Goal: Information Seeking & Learning: Learn about a topic

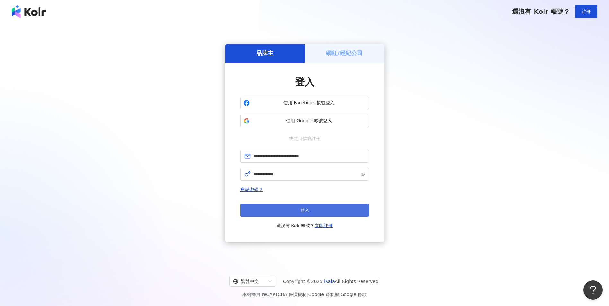
click at [312, 210] on button "登入" at bounding box center [304, 210] width 128 height 13
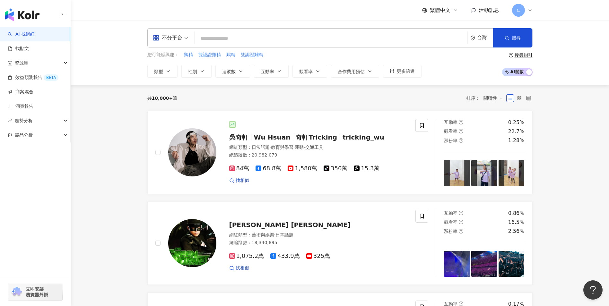
click at [221, 31] on div "不分平台 台灣 搜尋" at bounding box center [339, 37] width 385 height 19
click at [211, 36] on input "search" at bounding box center [331, 38] width 268 height 12
click at [14, 52] on link "找貼文" at bounding box center [18, 49] width 21 height 6
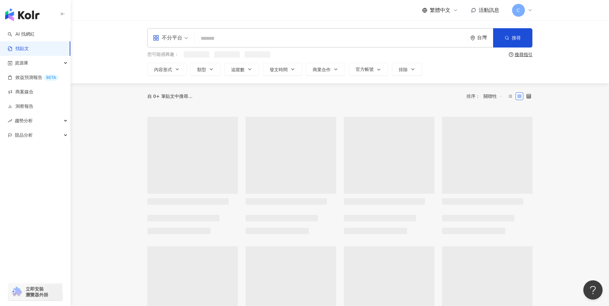
click at [227, 41] on input "search" at bounding box center [331, 38] width 268 height 14
paste input "**********"
click at [227, 42] on input "**********" at bounding box center [331, 38] width 268 height 14
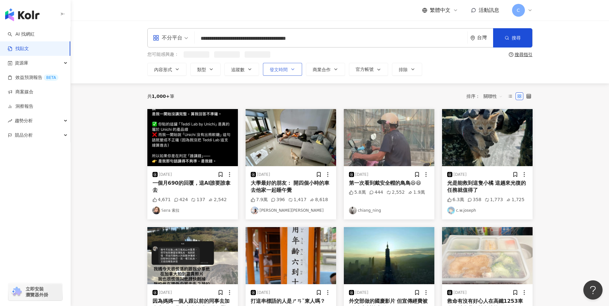
type input "**********"
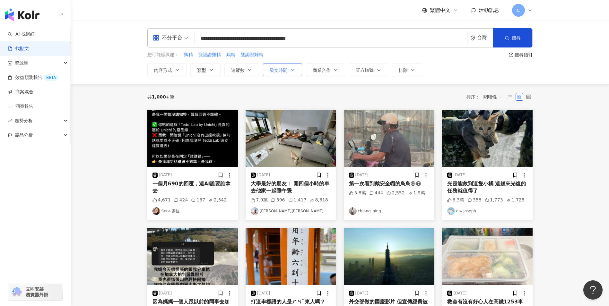
click at [290, 71] on button "發文時間" at bounding box center [282, 70] width 39 height 13
click at [340, 34] on input "**********" at bounding box center [331, 38] width 268 height 14
drag, startPoint x: 338, startPoint y: 36, endPoint x: 149, endPoint y: 40, distance: 189.1
click at [150, 42] on div "**********" at bounding box center [339, 37] width 385 height 19
click at [230, 38] on input "search" at bounding box center [331, 38] width 268 height 14
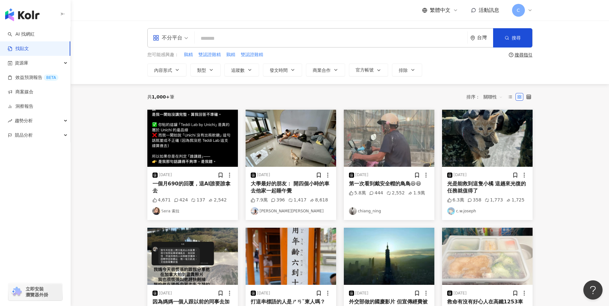
paste input "****"
drag, startPoint x: 231, startPoint y: 38, endPoint x: 223, endPoint y: 56, distance: 20.6
click at [228, 52] on div "不分平台 悠活原力 **** 台灣 搜尋 您可能感興趣： 鷄精 雙認證雞精 鷄精 雙認證雞精 搜尋指引 內容形式 類型 追蹤數 發文時間 Oct 2025 S…" at bounding box center [340, 52] width 411 height 48
type input "****"
click at [295, 69] on button "發文時間" at bounding box center [282, 70] width 39 height 13
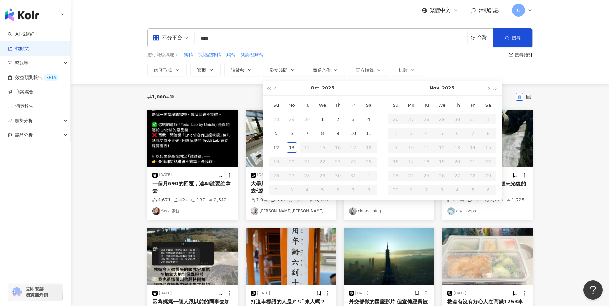
click at [278, 93] on button "button" at bounding box center [276, 88] width 7 height 14
click at [278, 92] on button "button" at bounding box center [276, 88] width 7 height 14
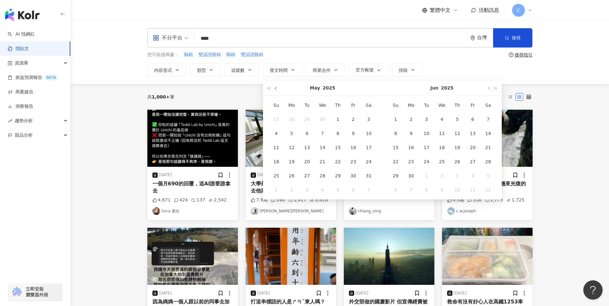
click at [278, 92] on button "button" at bounding box center [276, 88] width 7 height 14
type input "**********"
click at [426, 119] on div "1" at bounding box center [427, 119] width 10 height 10
type input "**********"
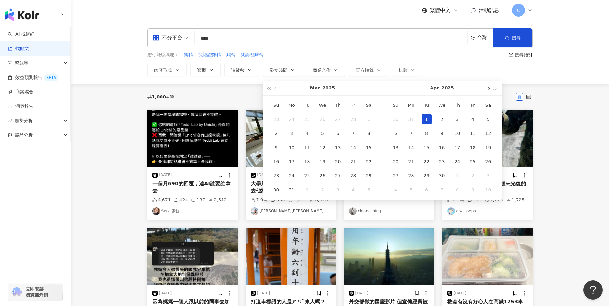
click at [489, 91] on button "button" at bounding box center [488, 88] width 7 height 14
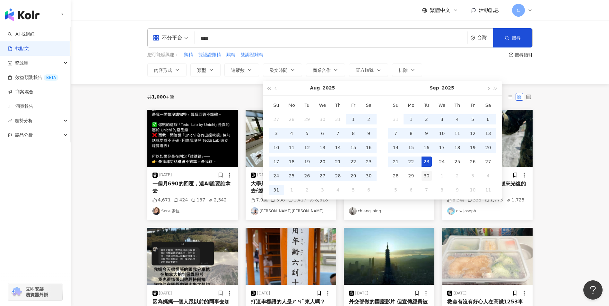
type input "**********"
click at [425, 174] on div "30" at bounding box center [427, 176] width 10 height 10
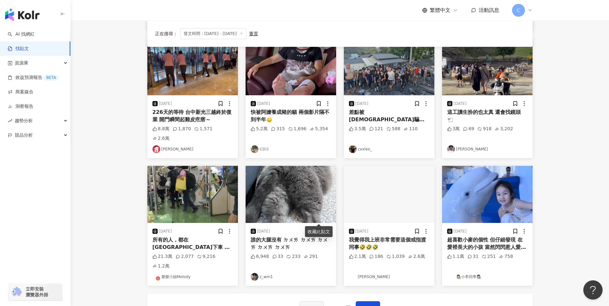
scroll to position [274, 0]
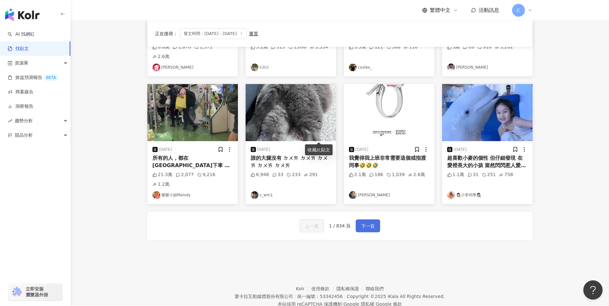
click at [366, 222] on span "下一頁" at bounding box center [367, 226] width 13 height 8
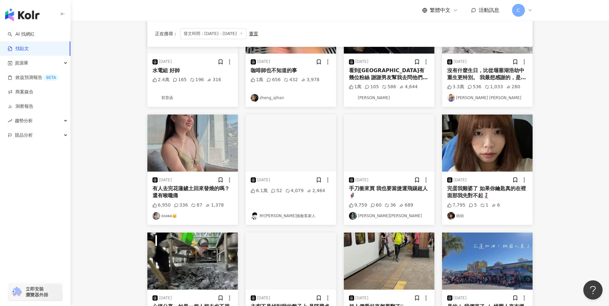
scroll to position [0, 0]
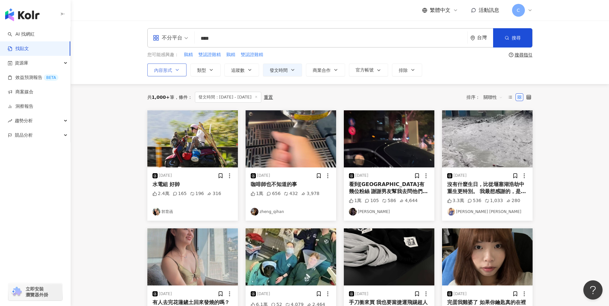
click at [183, 73] on button "內容形式" at bounding box center [166, 70] width 39 height 13
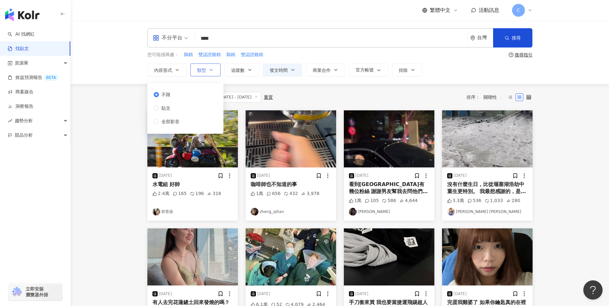
click at [205, 64] on button "類型" at bounding box center [205, 70] width 30 height 13
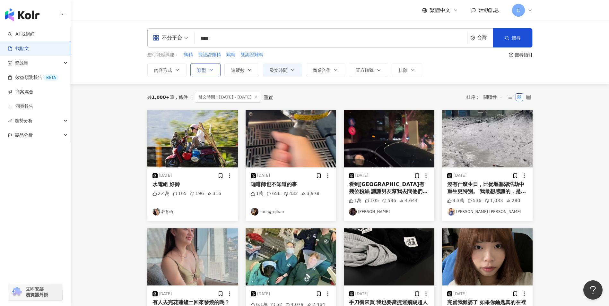
click at [205, 64] on button "類型 搜尋或選擇您想要的類型： 搜尋 藝術與娛樂 美妝時尚 氣候和環境 日常話題 教育與學習 家庭 財經 美食 命理占卜 遊戲 法政社會 生活風格 影視娛樂 …" at bounding box center [205, 70] width 30 height 13
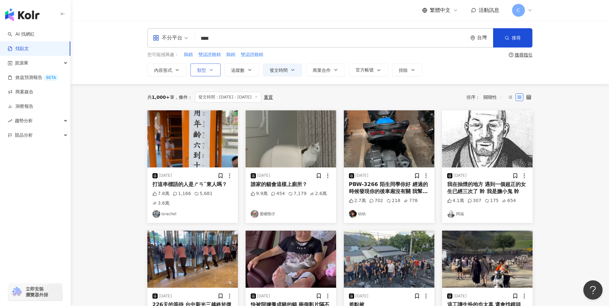
click at [206, 65] on button "類型" at bounding box center [205, 70] width 30 height 13
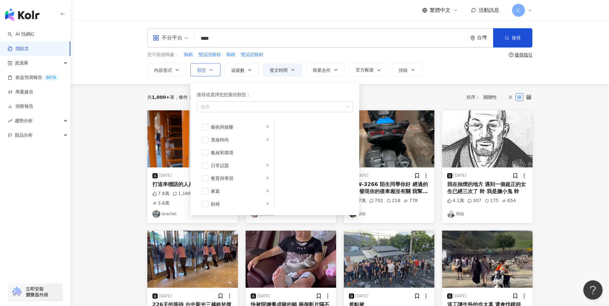
click at [206, 65] on button "類型 搜尋或選擇您想要的類型： 搜尋 藝術與娛樂 美妝時尚 氣候和環境 日常話題 教育與學習 家庭 財經 美食 命理占卜 遊戲 法政社會 生活風格 影視娛樂 …" at bounding box center [205, 70] width 30 height 13
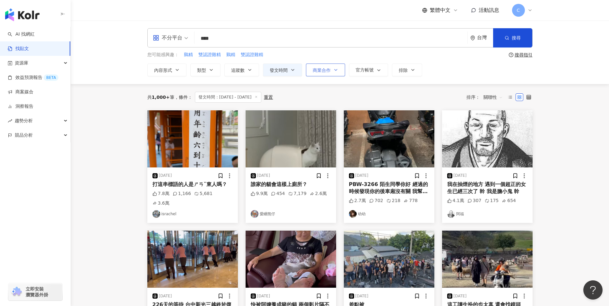
click at [326, 68] on span "商業合作" at bounding box center [322, 70] width 18 height 5
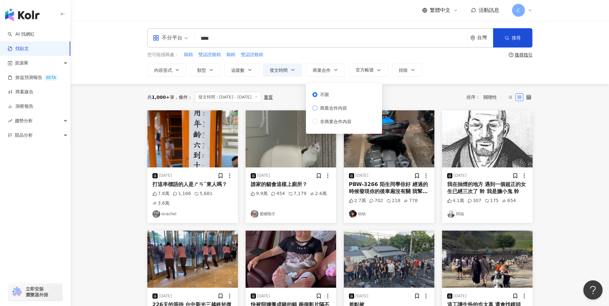
click at [341, 107] on span "商業合作內容" at bounding box center [333, 108] width 32 height 7
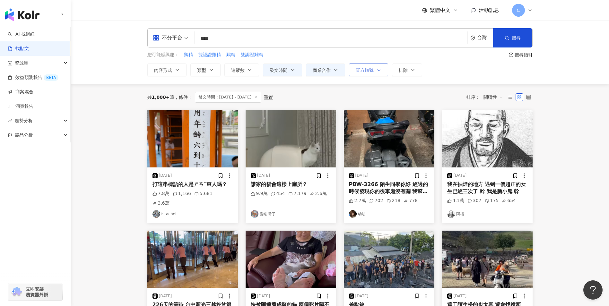
click at [369, 69] on span "官方帳號" at bounding box center [365, 69] width 18 height 5
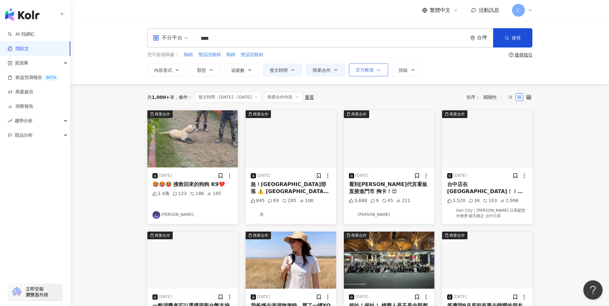
click at [372, 69] on span "官方帳號" at bounding box center [365, 69] width 18 height 5
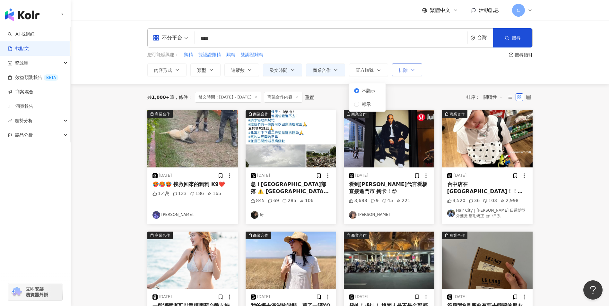
click at [408, 70] on button "排除" at bounding box center [407, 70] width 30 height 13
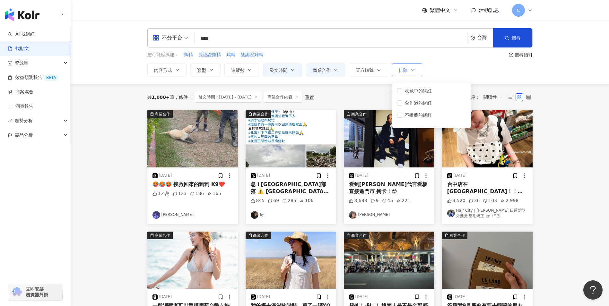
click at [408, 70] on button "排除" at bounding box center [407, 70] width 30 height 13
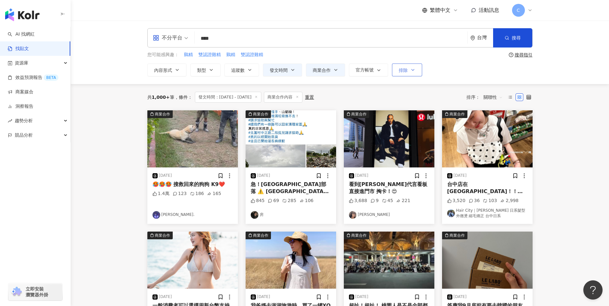
click at [408, 70] on button "排除" at bounding box center [407, 70] width 30 height 13
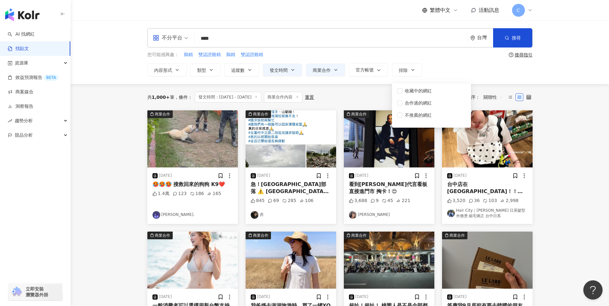
click at [446, 73] on div "**********" at bounding box center [339, 70] width 385 height 13
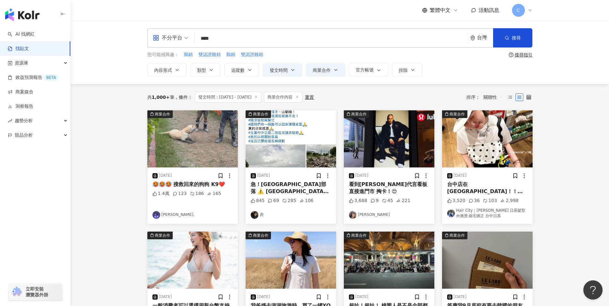
click at [265, 33] on input "****" at bounding box center [331, 38] width 268 height 14
type input "********"
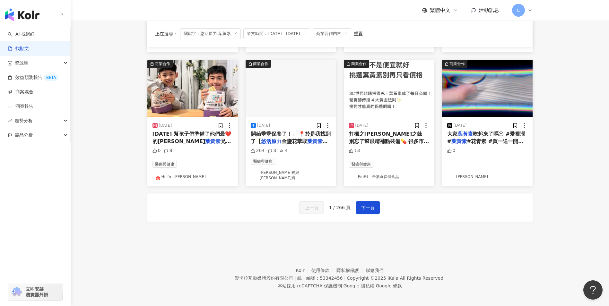
scroll to position [247, 0]
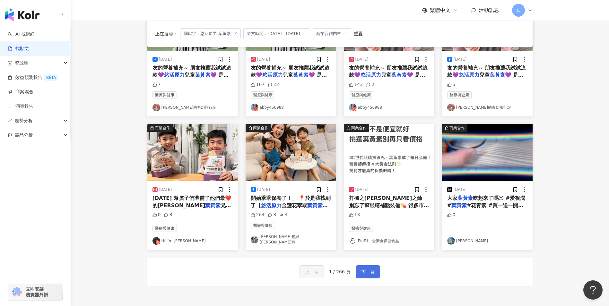
click at [369, 271] on span "下一頁" at bounding box center [367, 272] width 13 height 8
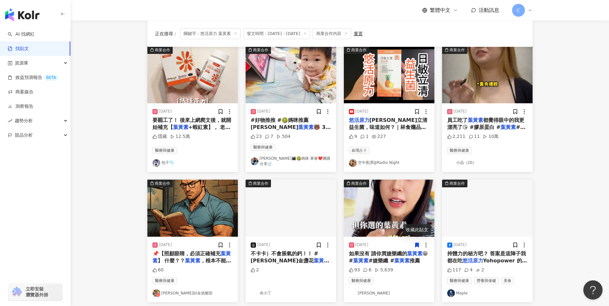
scroll to position [0, 0]
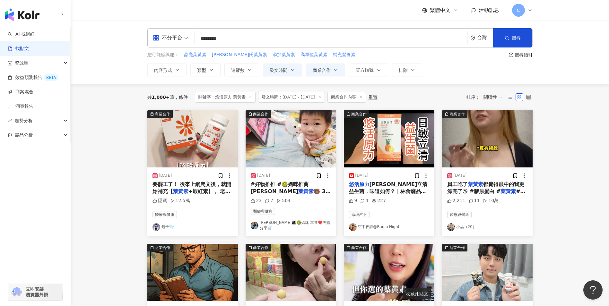
click at [503, 189] on mark "葉黃素" at bounding box center [507, 191] width 15 height 6
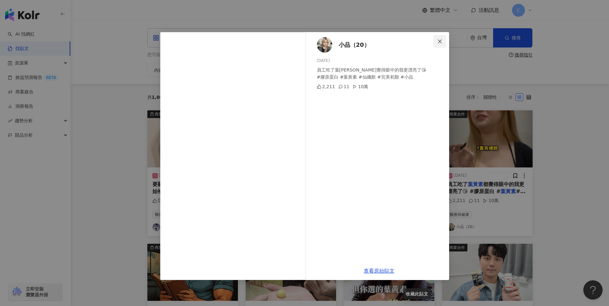
click at [438, 44] on button "Close" at bounding box center [439, 41] width 13 height 13
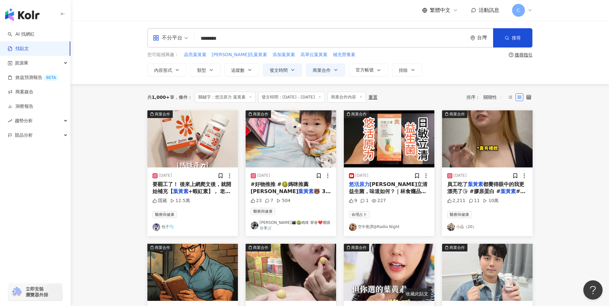
click at [204, 187] on span "要罷工了！ 後來上網爬文後，就開始補充【" at bounding box center [191, 187] width 79 height 13
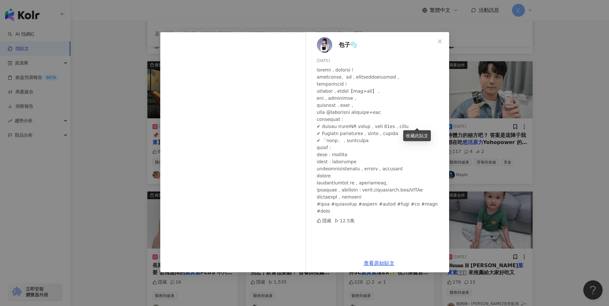
scroll to position [54, 0]
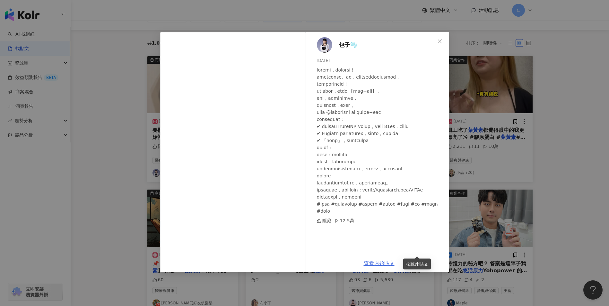
click at [370, 263] on link "查看原始貼文" at bounding box center [379, 263] width 31 height 6
click at [442, 41] on icon "close" at bounding box center [439, 41] width 5 height 5
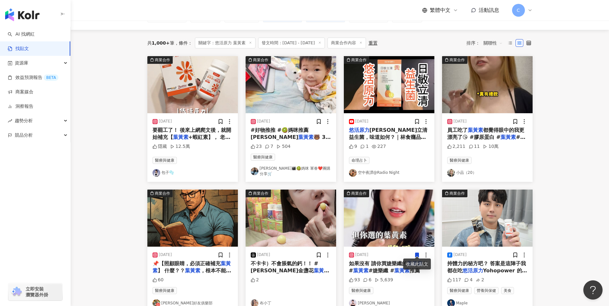
click at [204, 138] on span "+蝦紅素】， 老實說，我一開始還半" at bounding box center [191, 140] width 78 height 13
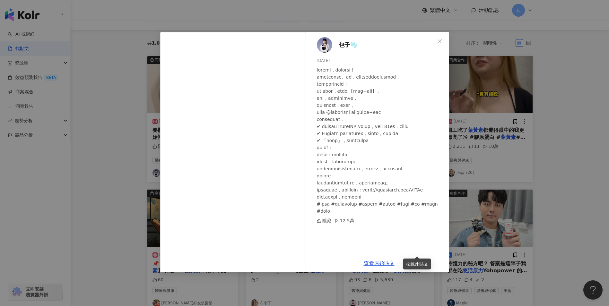
click at [344, 47] on span "包子🫧" at bounding box center [348, 44] width 19 height 9
click at [442, 39] on span "Close" at bounding box center [439, 41] width 13 height 5
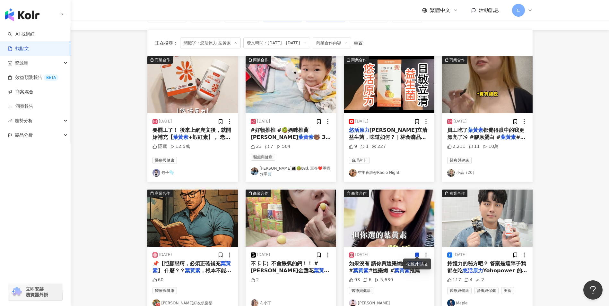
scroll to position [118, 0]
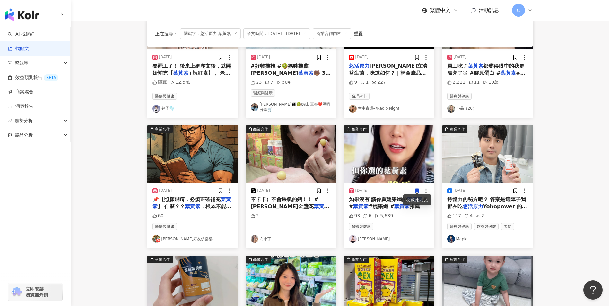
click at [417, 189] on icon at bounding box center [417, 191] width 4 height 4
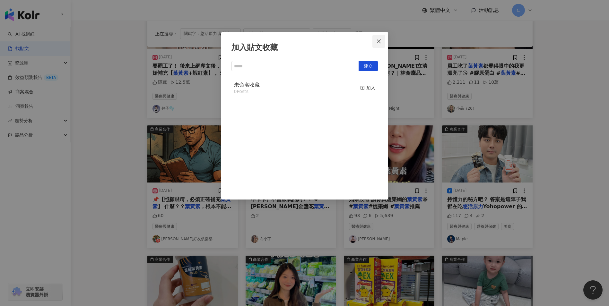
click at [376, 39] on icon "close" at bounding box center [378, 41] width 5 height 5
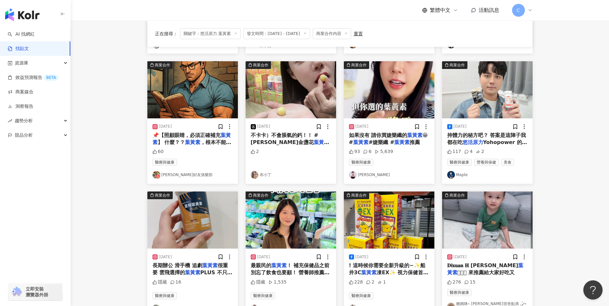
scroll to position [215, 0]
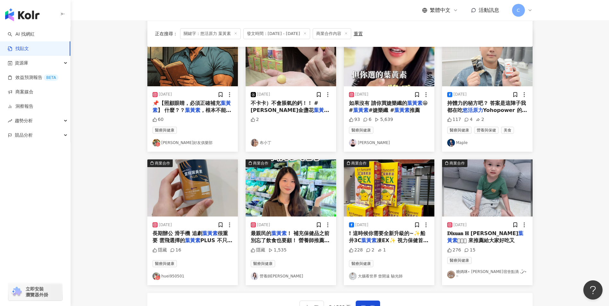
click at [307, 233] on span "！ 補充保健品之前 別忘了飲食也要顧！ 營養師推薦你5種滿滿" at bounding box center [290, 240] width 79 height 21
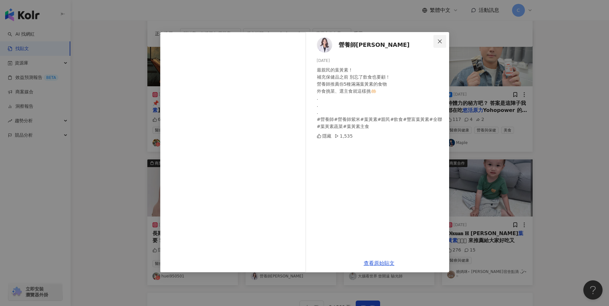
click at [440, 40] on icon "close" at bounding box center [439, 41] width 5 height 5
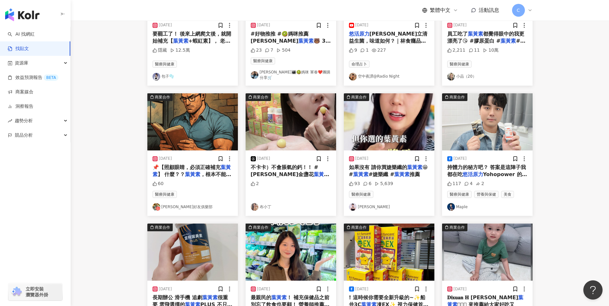
scroll to position [0, 0]
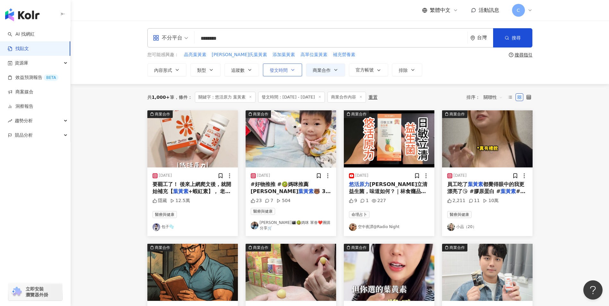
click at [295, 72] on icon "button" at bounding box center [292, 69] width 5 height 5
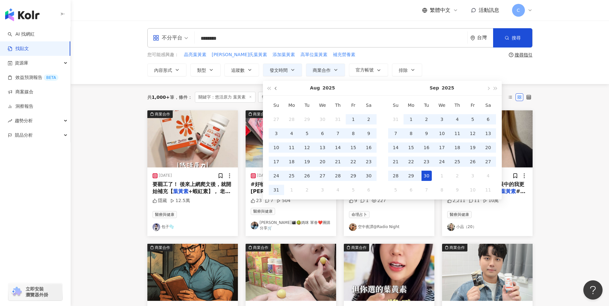
click at [273, 87] on button "button" at bounding box center [276, 88] width 7 height 14
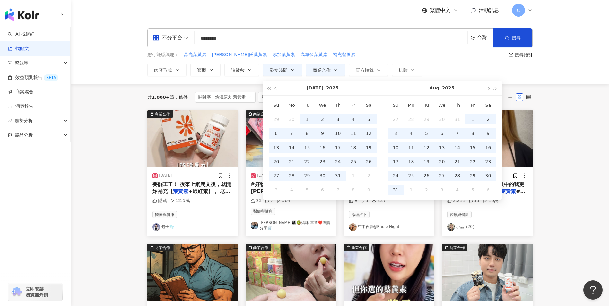
click at [274, 87] on button "button" at bounding box center [276, 88] width 7 height 14
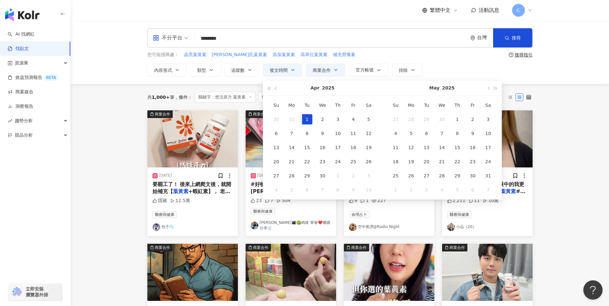
type input "**********"
click at [302, 118] on div "1" at bounding box center [307, 119] width 10 height 10
click at [487, 90] on button "button" at bounding box center [488, 88] width 7 height 14
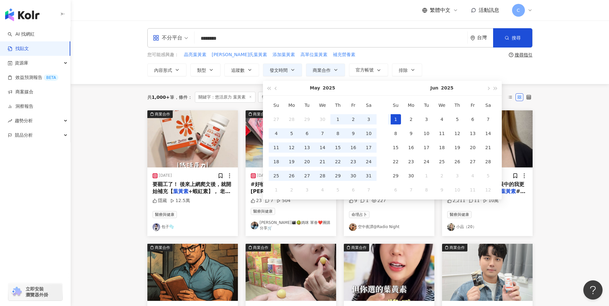
click at [394, 120] on div "1" at bounding box center [396, 119] width 10 height 10
type input "**********"
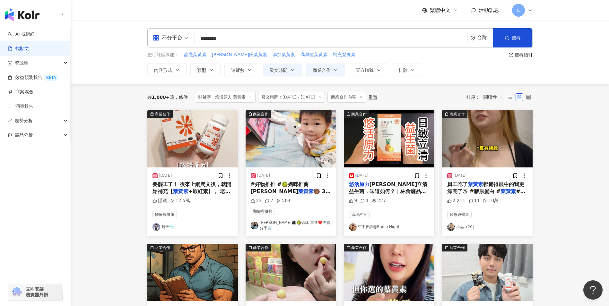
type input "**********"
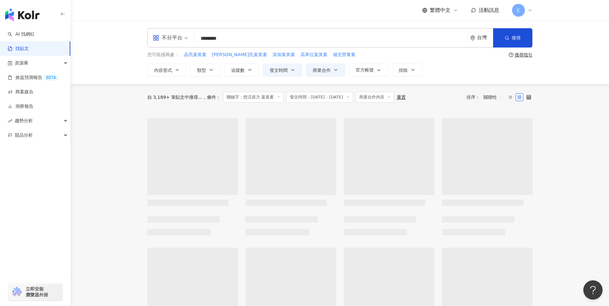
type input "**********"
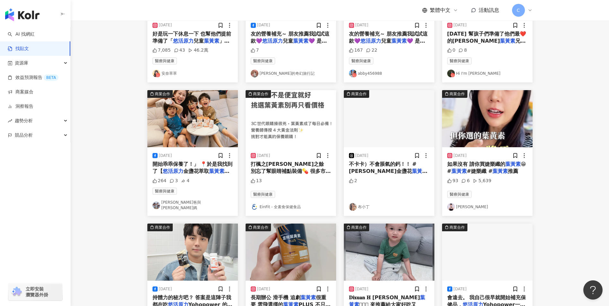
scroll to position [54, 0]
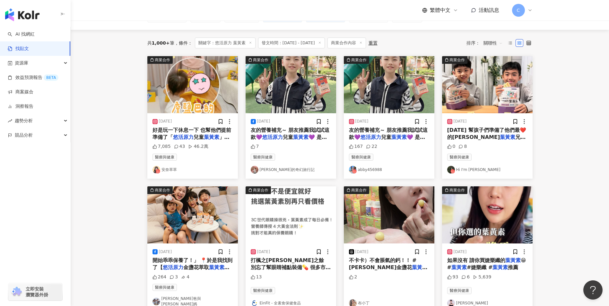
click at [306, 137] on mark "葉黃素" at bounding box center [300, 137] width 15 height 6
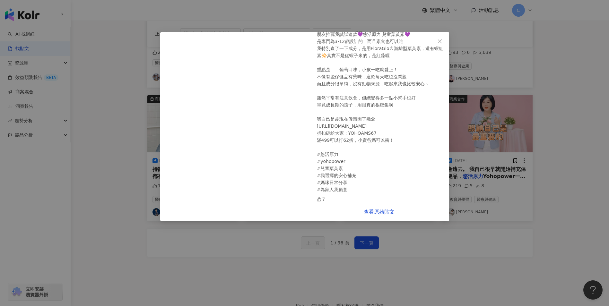
scroll to position [0, 0]
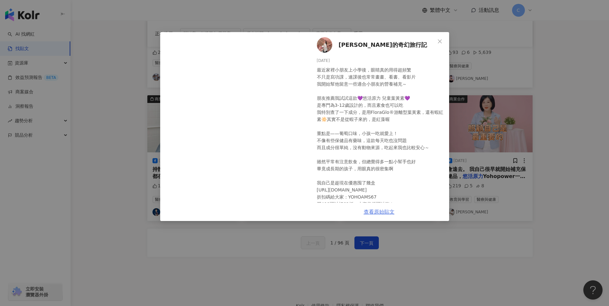
click at [375, 213] on link "查看原始貼文" at bounding box center [379, 212] width 31 height 6
click at [378, 214] on link "查看原始貼文" at bounding box center [379, 212] width 31 height 6
click at [439, 41] on icon "close" at bounding box center [439, 41] width 5 height 5
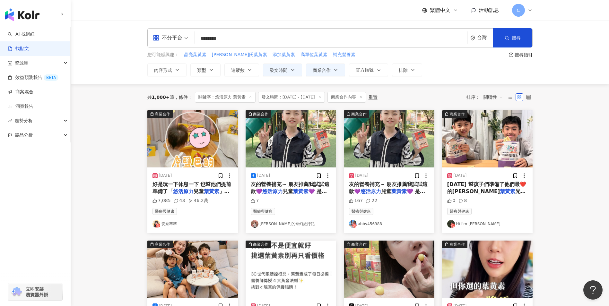
click at [500, 191] on mark "葉黃素" at bounding box center [507, 191] width 15 height 6
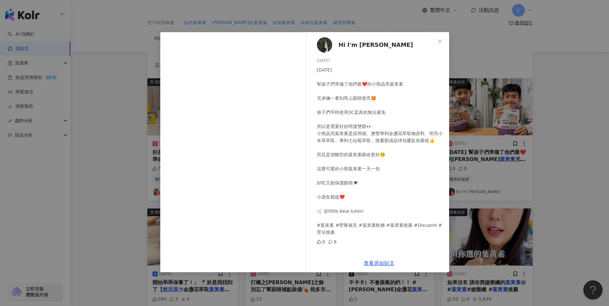
scroll to position [64, 0]
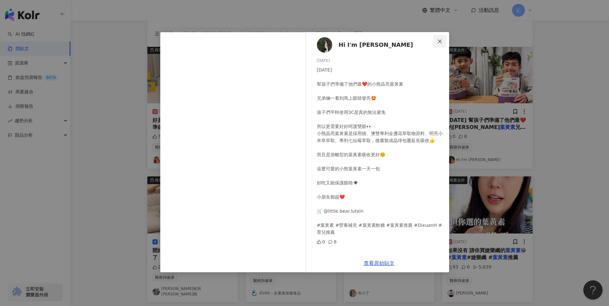
click at [441, 39] on icon "close" at bounding box center [439, 41] width 5 height 5
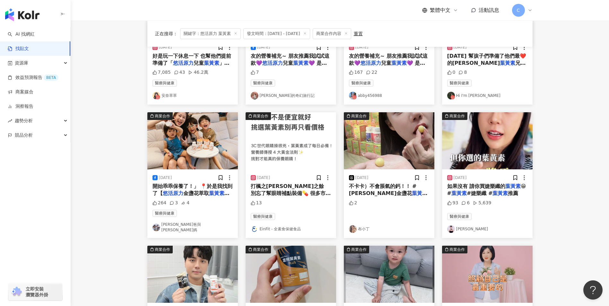
scroll to position [311, 0]
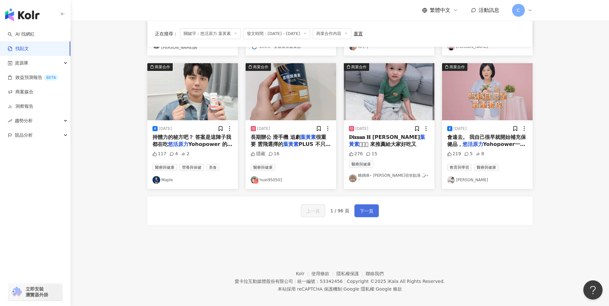
click at [360, 207] on span "下一頁" at bounding box center [366, 211] width 13 height 8
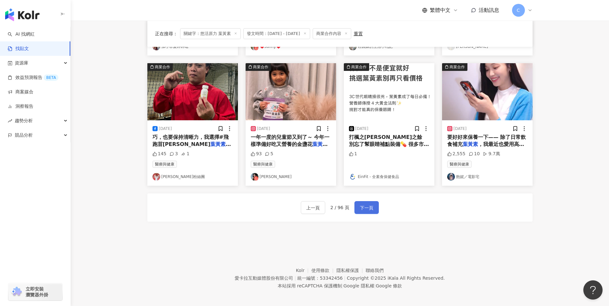
click at [361, 207] on span "下一頁" at bounding box center [366, 208] width 13 height 8
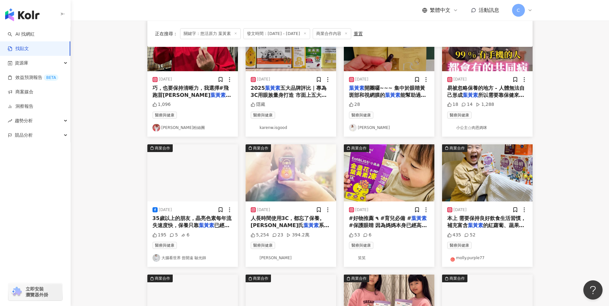
scroll to position [257, 0]
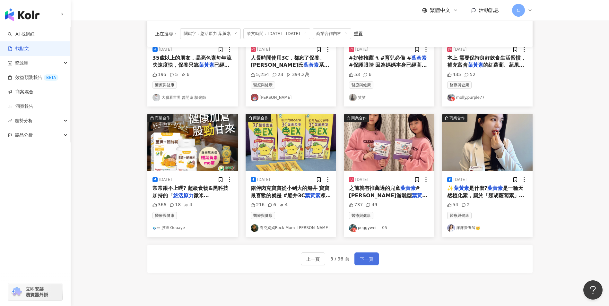
click at [365, 256] on span "下一頁" at bounding box center [366, 260] width 13 height 8
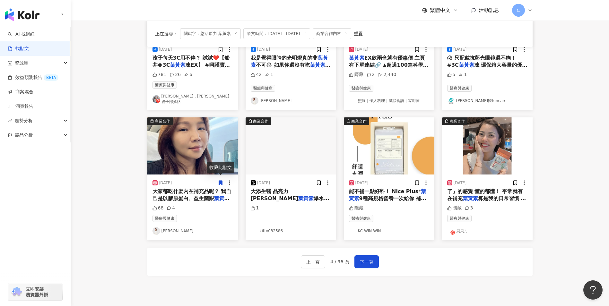
scroll to position [311, 0]
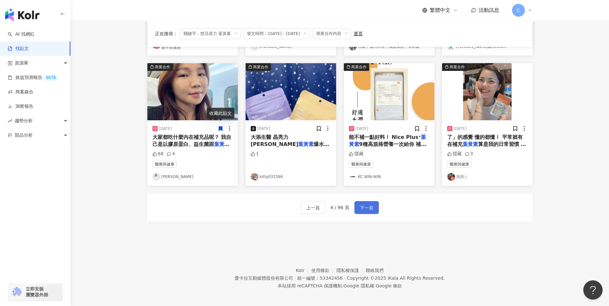
click at [366, 206] on span "下一頁" at bounding box center [366, 208] width 13 height 8
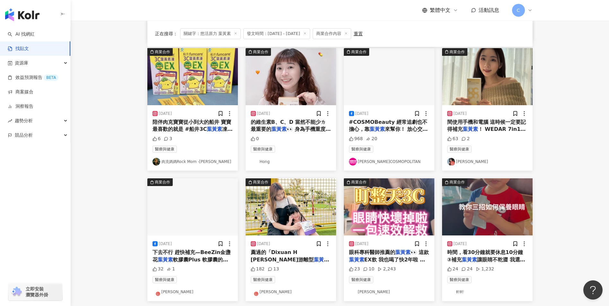
scroll to position [289, 0]
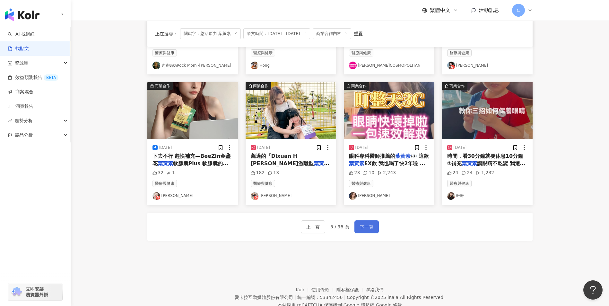
click at [365, 225] on span "下一頁" at bounding box center [366, 227] width 13 height 8
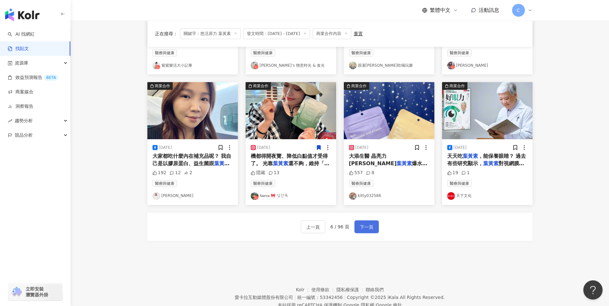
click at [371, 227] on span "下一頁" at bounding box center [366, 227] width 13 height 8
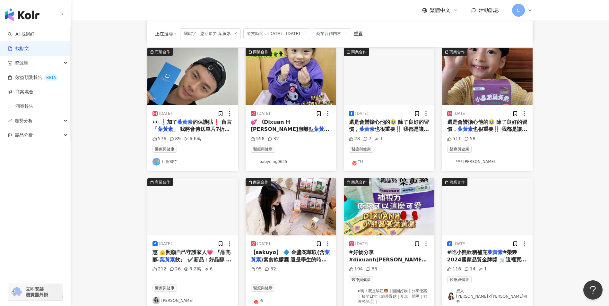
scroll to position [319, 0]
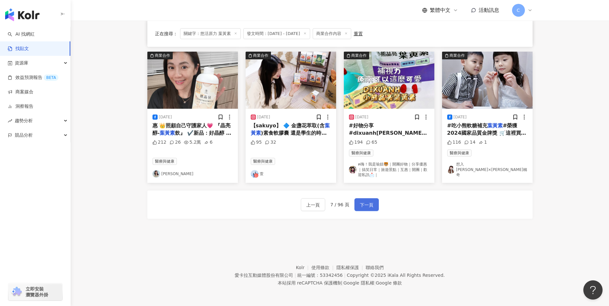
click at [369, 208] on span "下一頁" at bounding box center [366, 205] width 13 height 8
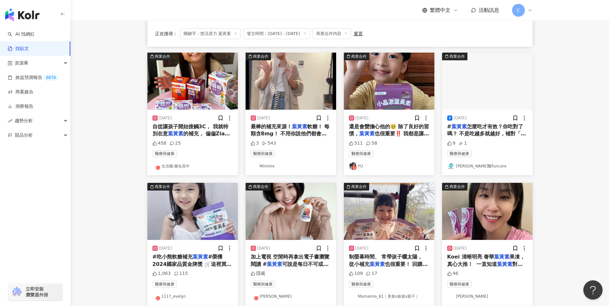
scroll to position [0, 0]
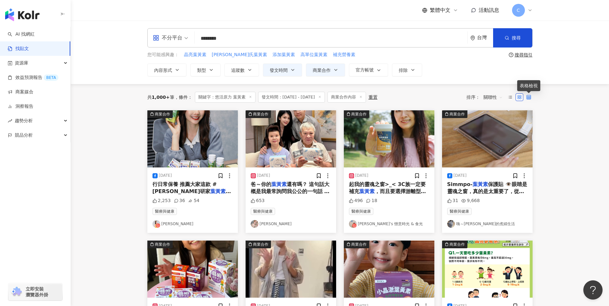
click at [531, 97] on icon at bounding box center [528, 97] width 4 height 4
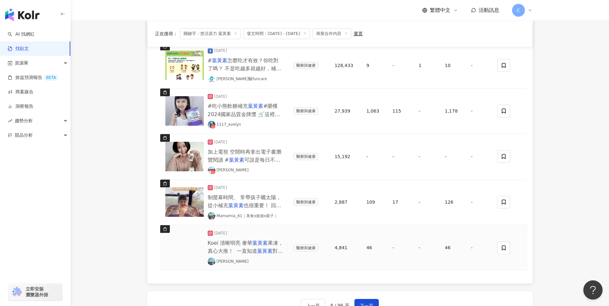
scroll to position [449, 0]
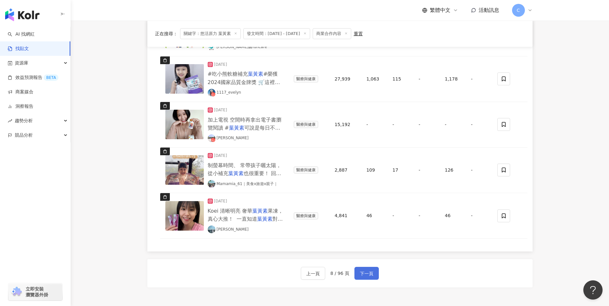
click at [360, 272] on span "下一頁" at bounding box center [366, 274] width 13 height 8
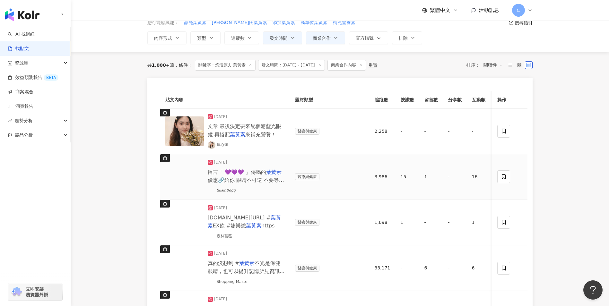
scroll to position [0, 0]
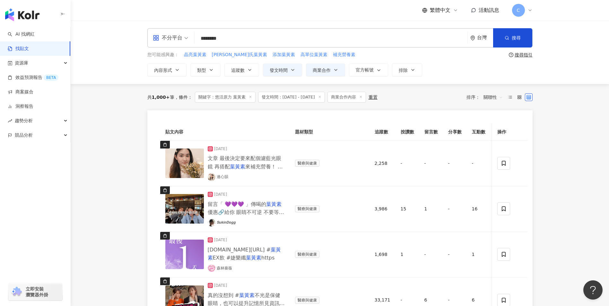
click at [488, 97] on span "關聯性" at bounding box center [492, 97] width 19 height 10
click at [486, 112] on div "關聯性" at bounding box center [494, 110] width 18 height 7
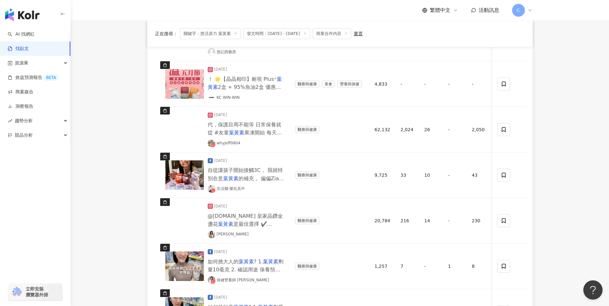
scroll to position [482, 0]
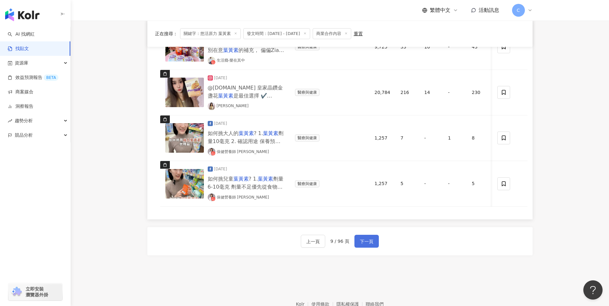
click at [368, 241] on button "下一頁" at bounding box center [366, 241] width 24 height 13
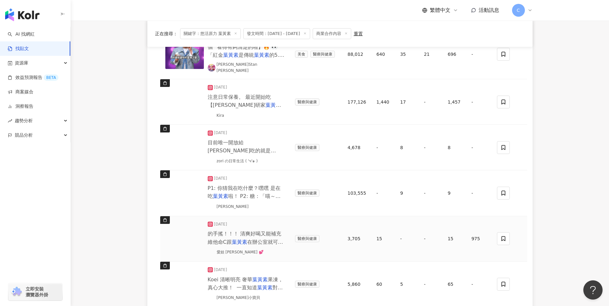
scroll to position [518, 0]
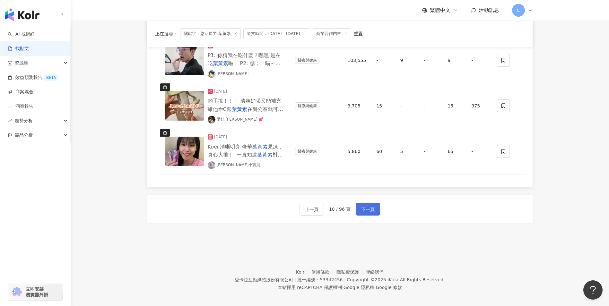
click at [368, 207] on span "下一頁" at bounding box center [367, 210] width 13 height 8
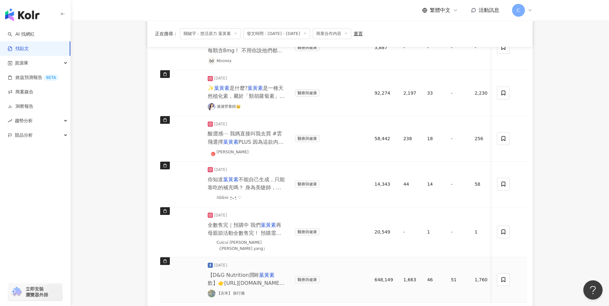
scroll to position [486, 0]
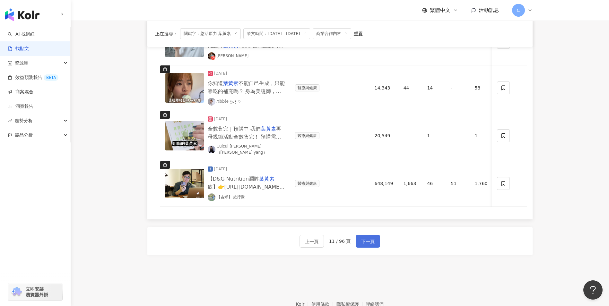
click at [369, 243] on span "下一頁" at bounding box center [367, 242] width 13 height 8
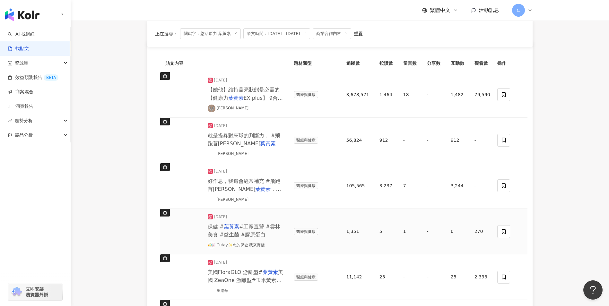
scroll to position [0, 0]
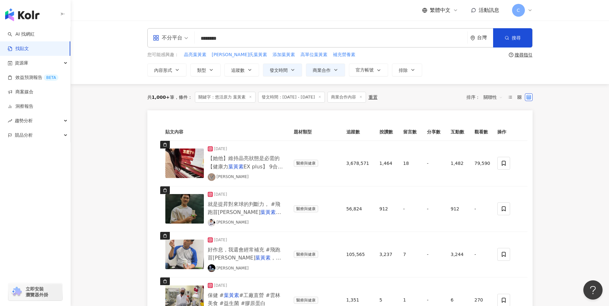
drag, startPoint x: 224, startPoint y: 40, endPoint x: 241, endPoint y: 38, distance: 16.8
click at [241, 38] on input "********" at bounding box center [331, 38] width 268 height 14
paste input "**"
type input "**********"
click at [519, 37] on span "搜尋" at bounding box center [516, 37] width 9 height 5
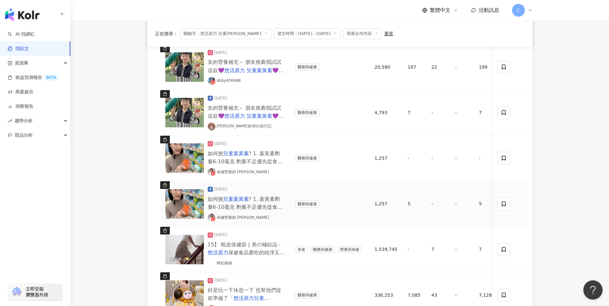
scroll to position [128, 0]
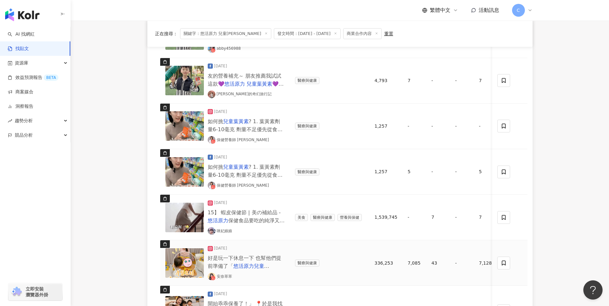
click at [251, 255] on span "好是玩一下休息一下 也幫他們提前準備了「" at bounding box center [245, 262] width 74 height 14
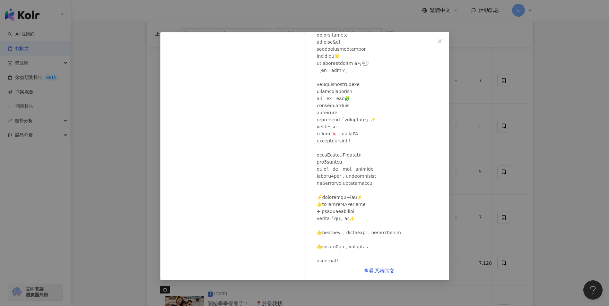
scroll to position [0, 0]
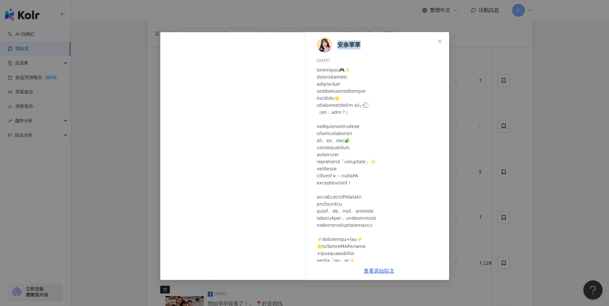
drag, startPoint x: 366, startPoint y: 46, endPoint x: 335, endPoint y: 47, distance: 30.8
click at [335, 47] on div "安奈萃萃 2025/5/9 7,085 43 46.2萬" at bounding box center [379, 147] width 140 height 230
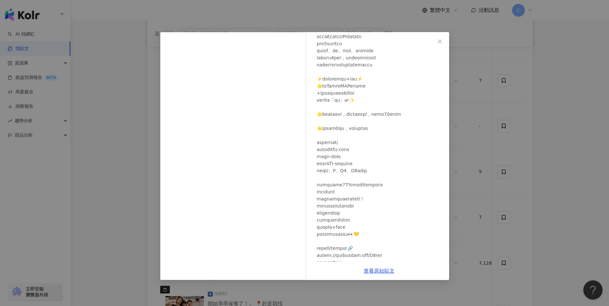
scroll to position [203, 0]
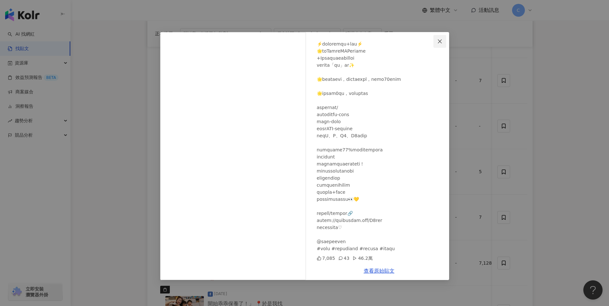
click at [436, 43] on span "Close" at bounding box center [439, 41] width 13 height 5
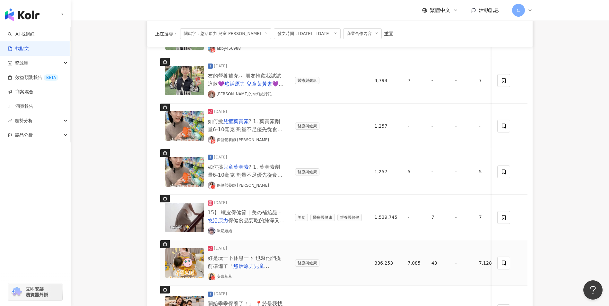
scroll to position [193, 0]
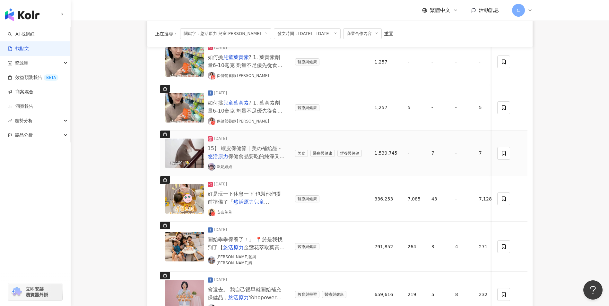
click at [230, 149] on span "15】 蝦皮保健節 | 美の補給品 -" at bounding box center [244, 148] width 73 height 6
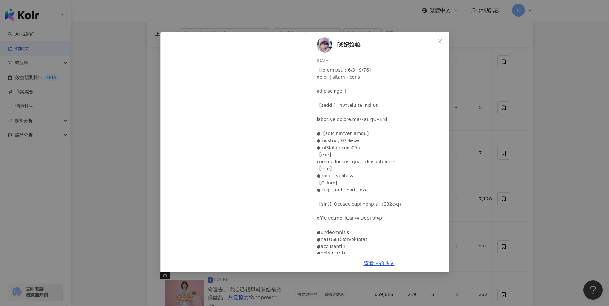
scroll to position [140, 0]
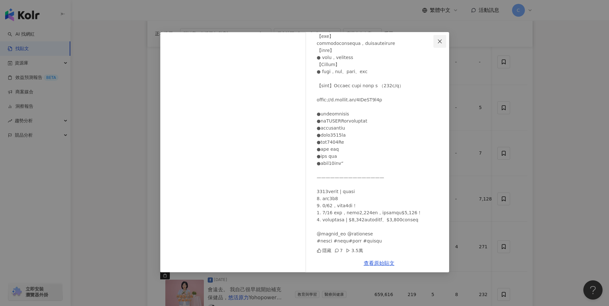
click at [441, 41] on icon "close" at bounding box center [439, 41] width 5 height 5
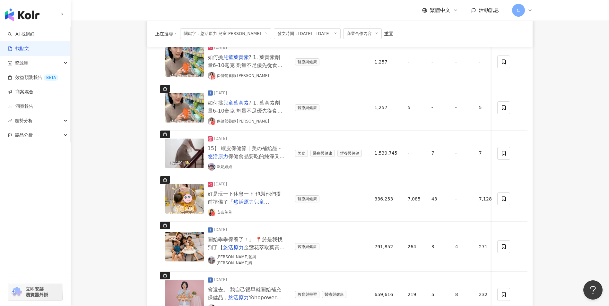
scroll to position [321, 0]
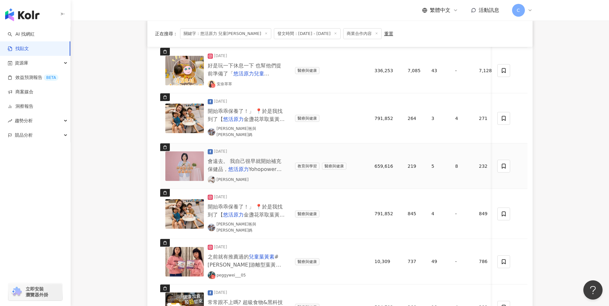
click at [244, 166] on mark "悠活原力" at bounding box center [238, 169] width 21 height 6
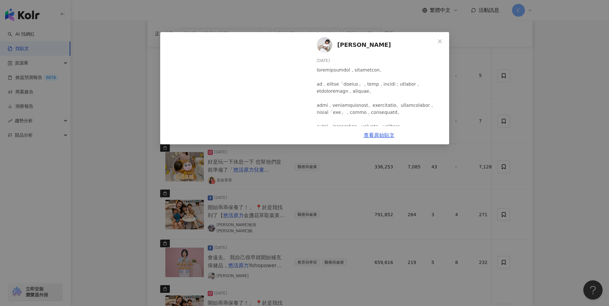
scroll to position [161, 0]
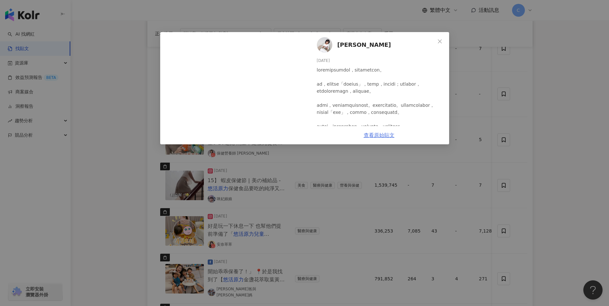
click at [386, 134] on link "查看原始貼文" at bounding box center [379, 135] width 31 height 6
click at [438, 41] on icon "close" at bounding box center [439, 41] width 5 height 5
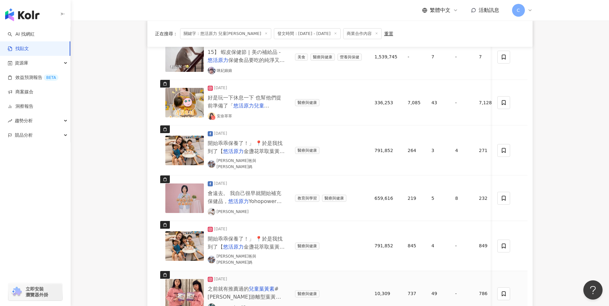
scroll to position [321, 0]
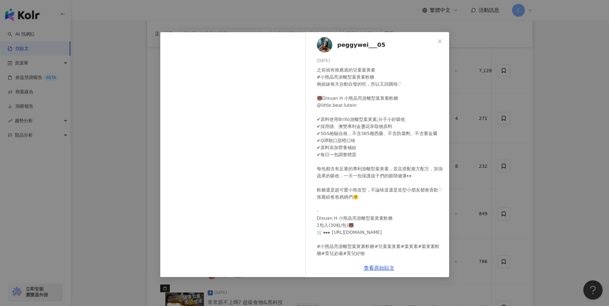
scroll to position [417, 0]
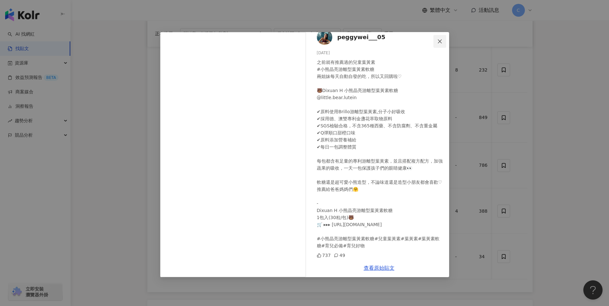
click at [441, 44] on button "Close" at bounding box center [439, 41] width 13 height 13
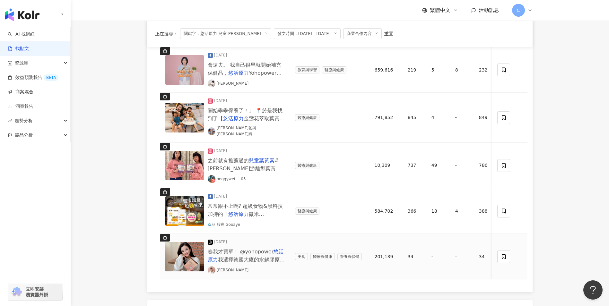
scroll to position [449, 0]
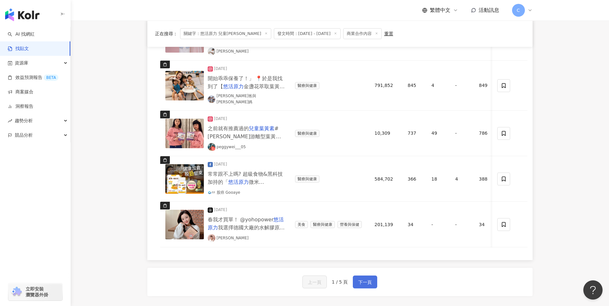
click at [360, 279] on span "下一頁" at bounding box center [364, 283] width 13 height 8
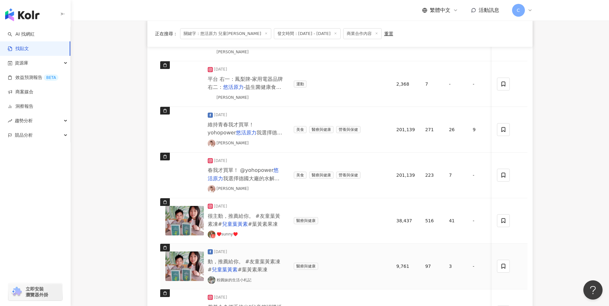
scroll to position [482, 0]
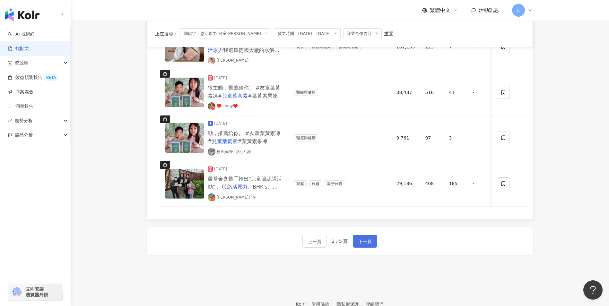
click at [365, 246] on span "下一頁" at bounding box center [364, 242] width 13 height 8
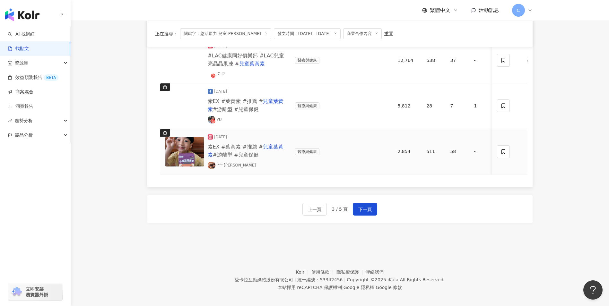
scroll to position [523, 0]
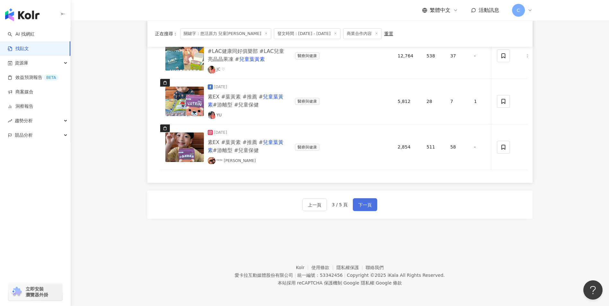
click at [366, 206] on span "下一頁" at bounding box center [364, 205] width 13 height 8
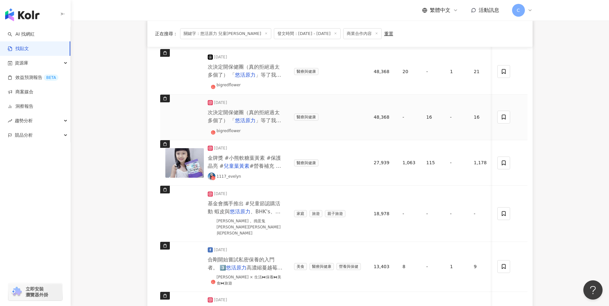
scroll to position [234, 0]
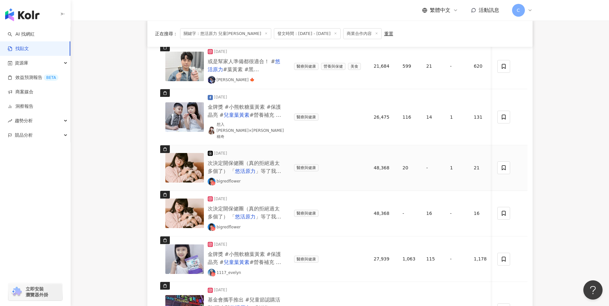
click at [264, 168] on span "」等了我好久 去年寄來一大堆給我" at bounding box center [245, 175] width 74 height 14
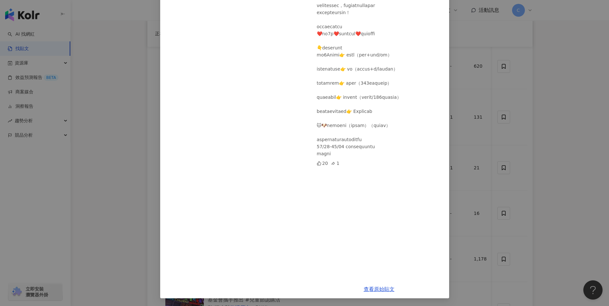
scroll to position [0, 0]
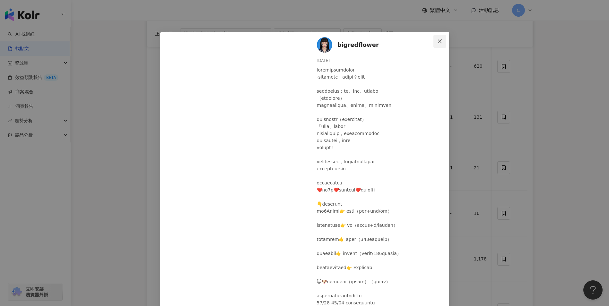
click at [437, 41] on icon "close" at bounding box center [439, 41] width 5 height 5
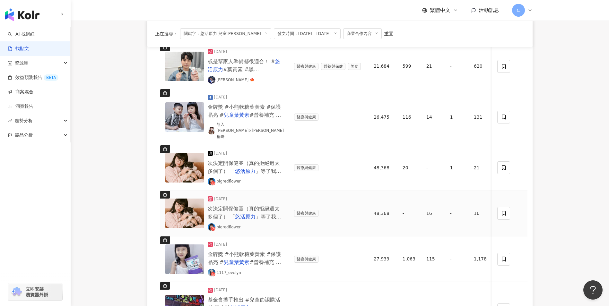
click at [233, 206] on span "次決定開保健團（真的拒絕過太多個了） 「" at bounding box center [244, 213] width 72 height 14
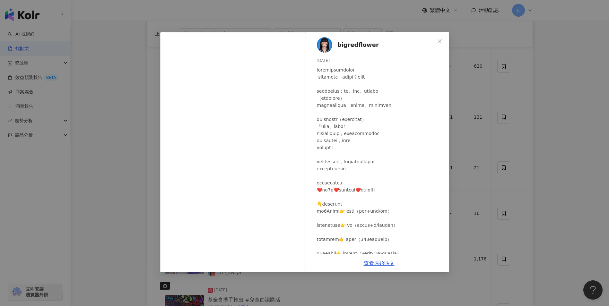
click at [362, 46] on span "bigredflower" at bounding box center [357, 44] width 41 height 9
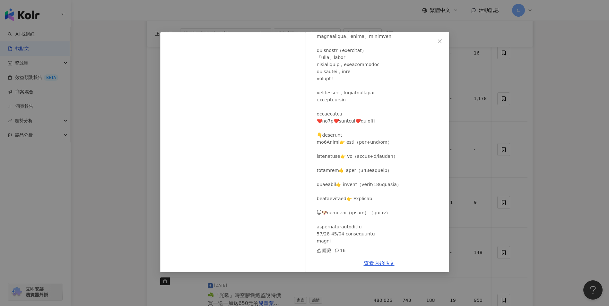
scroll to position [523, 0]
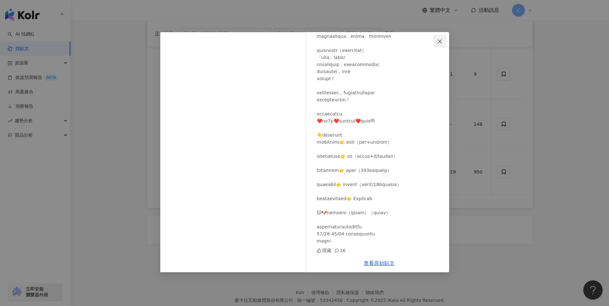
click at [437, 39] on icon "close" at bounding box center [439, 41] width 5 height 5
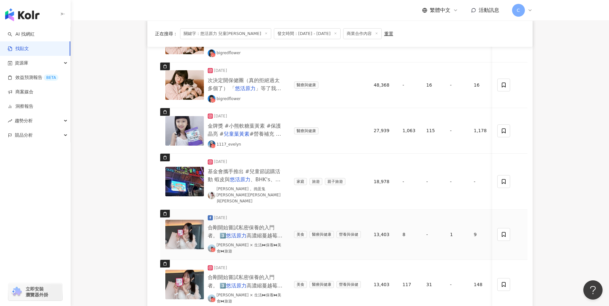
scroll to position [234, 0]
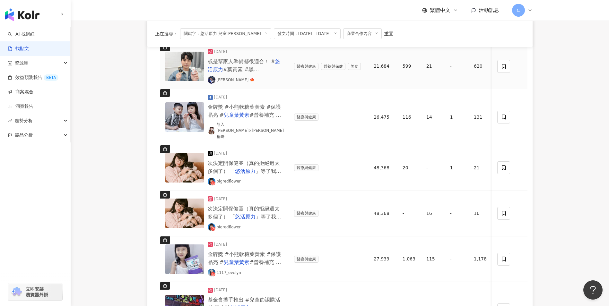
click at [245, 65] on span "或是幫家人準備都很適合！ #" at bounding box center [242, 61] width 68 height 6
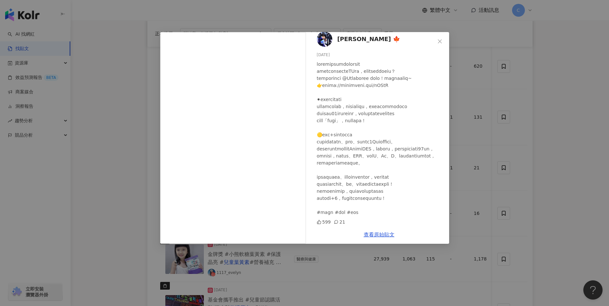
scroll to position [0, 0]
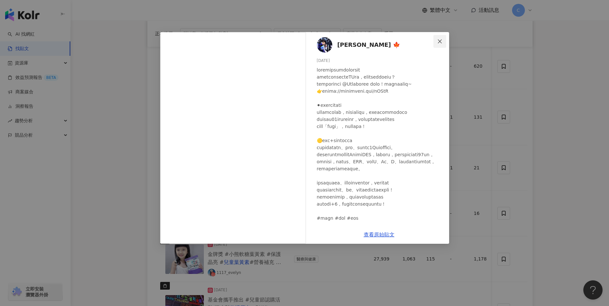
click at [436, 40] on span "Close" at bounding box center [439, 41] width 13 height 5
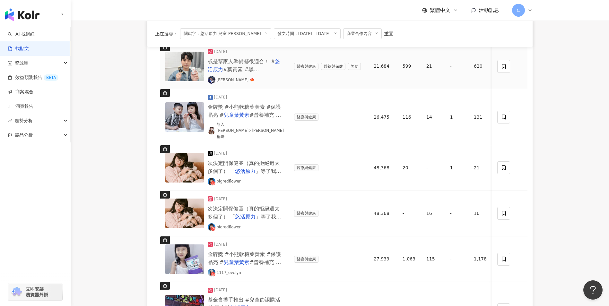
click at [227, 67] on span "#葉黃素 #黑瑪卡" at bounding box center [233, 73] width 51 height 14
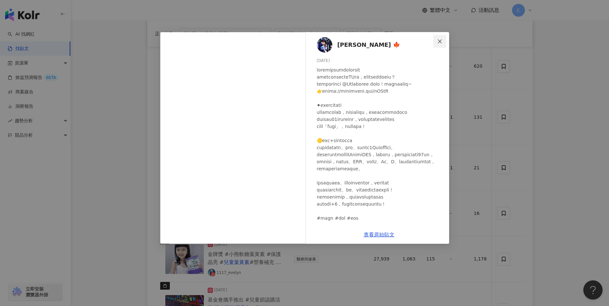
click at [439, 43] on icon "close" at bounding box center [439, 41] width 5 height 5
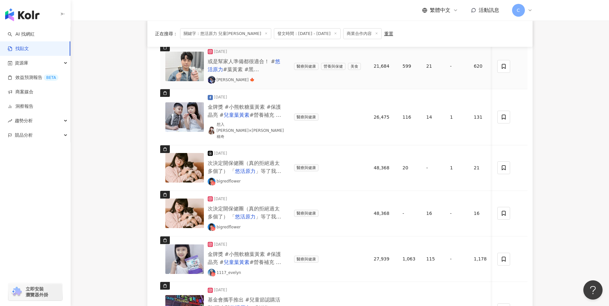
click at [223, 66] on span "#葉黃素 #黑瑪卡" at bounding box center [233, 73] width 51 height 14
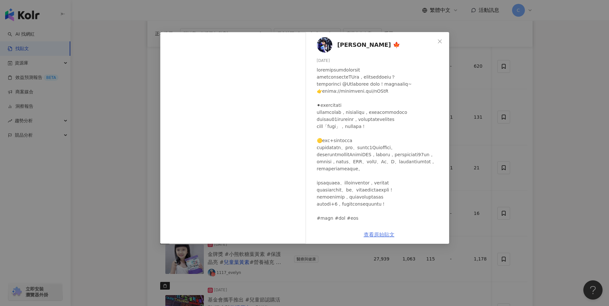
click at [371, 235] on link "查看原始貼文" at bounding box center [379, 235] width 31 height 6
click at [437, 41] on span "Close" at bounding box center [439, 41] width 13 height 5
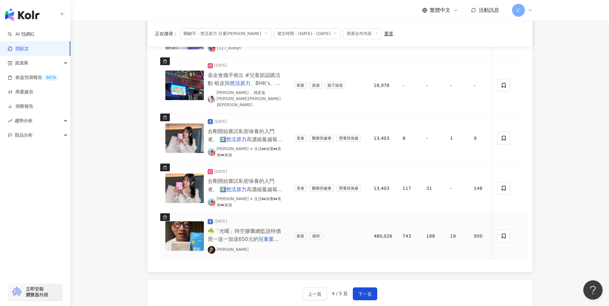
scroll to position [523, 0]
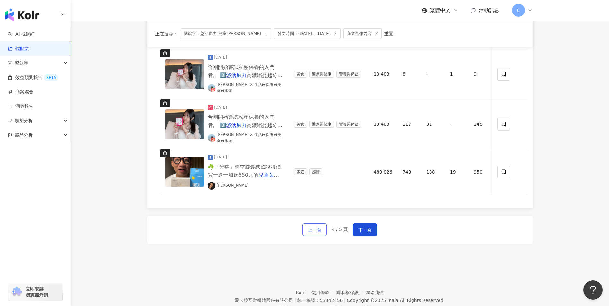
click at [317, 226] on span "上一頁" at bounding box center [314, 230] width 13 height 8
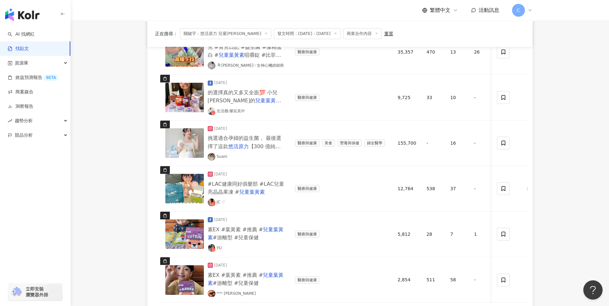
scroll to position [514, 0]
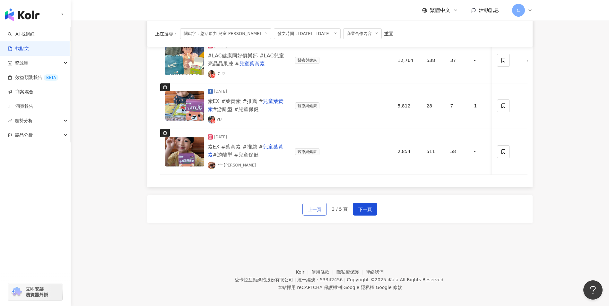
click at [319, 213] on span "上一頁" at bounding box center [314, 210] width 13 height 8
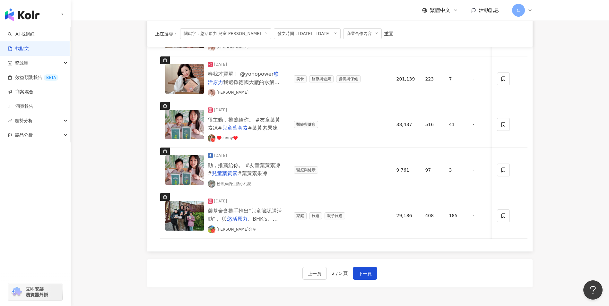
scroll to position [523, 0]
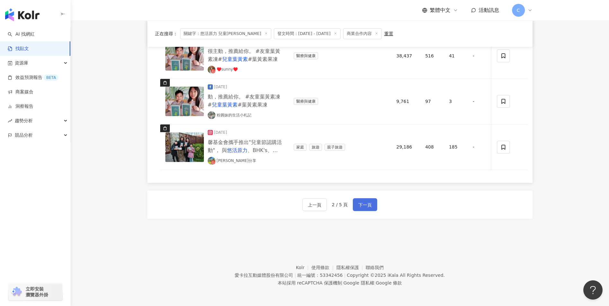
click at [364, 207] on span "下一頁" at bounding box center [364, 205] width 13 height 8
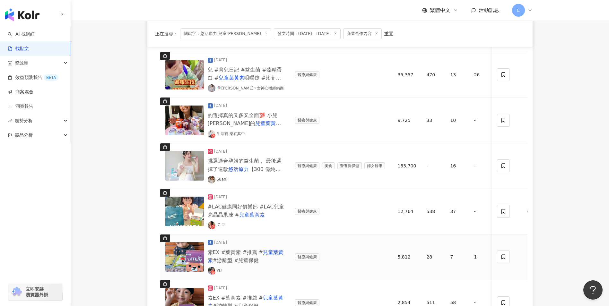
scroll to position [459, 0]
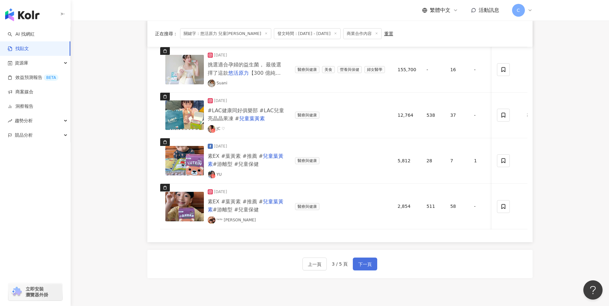
click at [362, 265] on button "下一頁" at bounding box center [365, 264] width 24 height 13
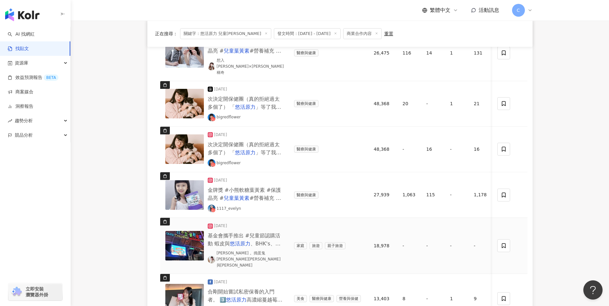
scroll to position [202, 0]
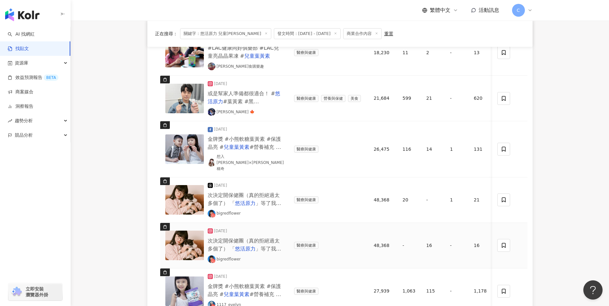
click at [244, 238] on span "次決定開保健團（真的拒絕過太多個了） 「" at bounding box center [244, 245] width 72 height 14
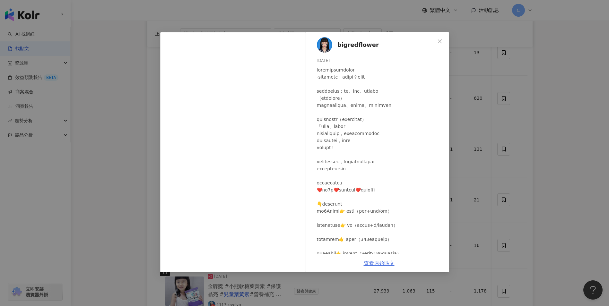
click at [383, 260] on link "查看原始貼文" at bounding box center [379, 263] width 31 height 6
click at [437, 43] on icon "close" at bounding box center [439, 41] width 5 height 5
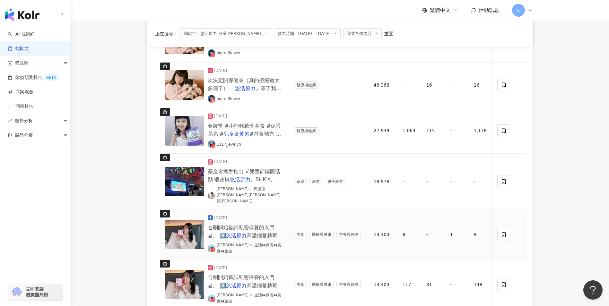
scroll to position [523, 0]
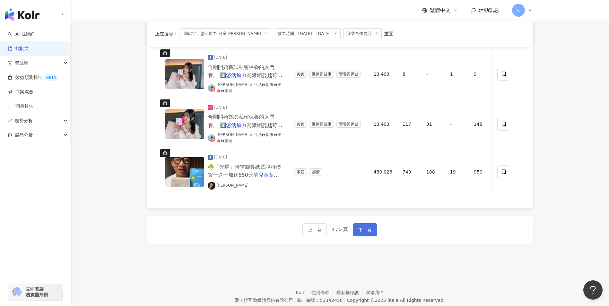
click at [367, 226] on span "下一頁" at bounding box center [364, 230] width 13 height 8
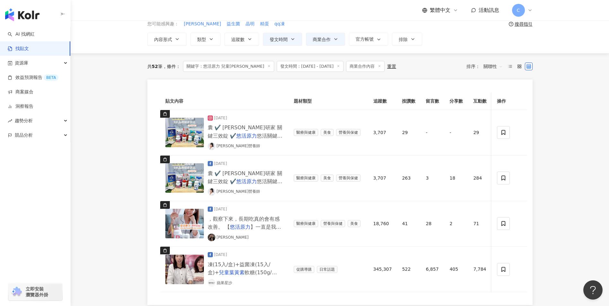
scroll to position [158, 0]
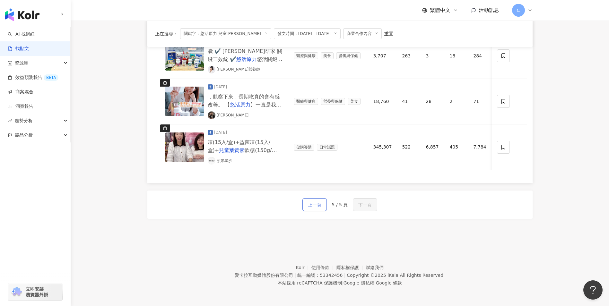
click at [320, 207] on span "上一頁" at bounding box center [314, 205] width 13 height 8
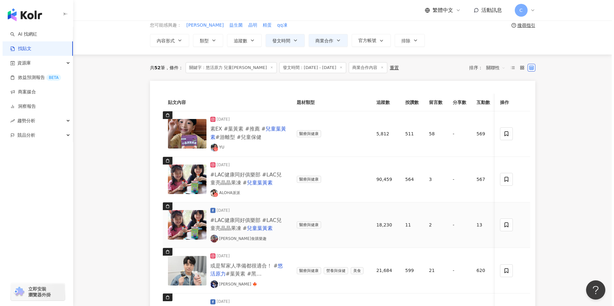
scroll to position [222, 0]
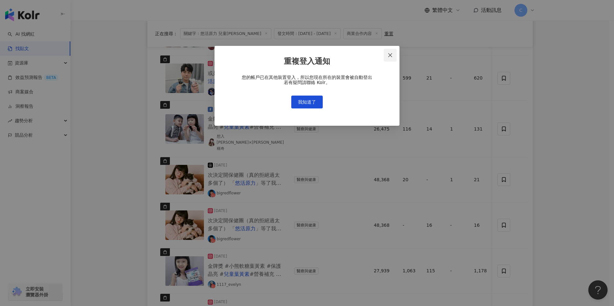
click at [392, 56] on icon "close" at bounding box center [389, 55] width 5 height 5
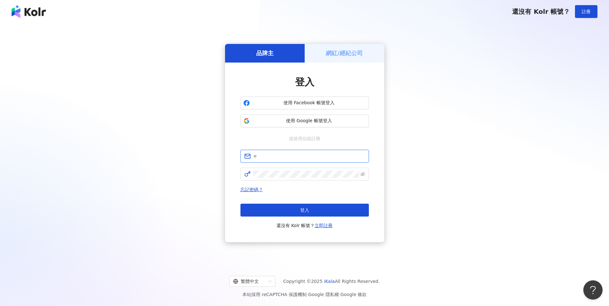
type input "**********"
click at [114, 47] on div "**********" at bounding box center [305, 143] width 594 height 230
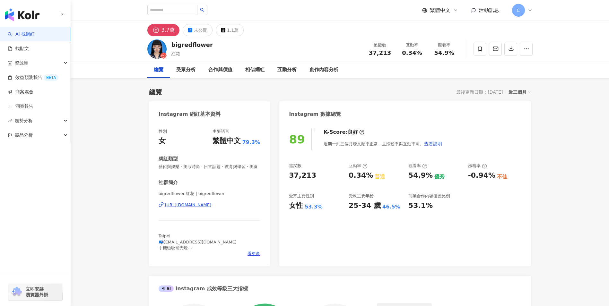
click at [178, 55] on span "紅花" at bounding box center [175, 53] width 8 height 5
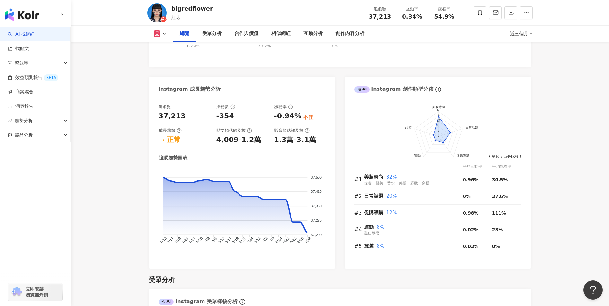
scroll to position [449, 0]
